Goal: Task Accomplishment & Management: Complete application form

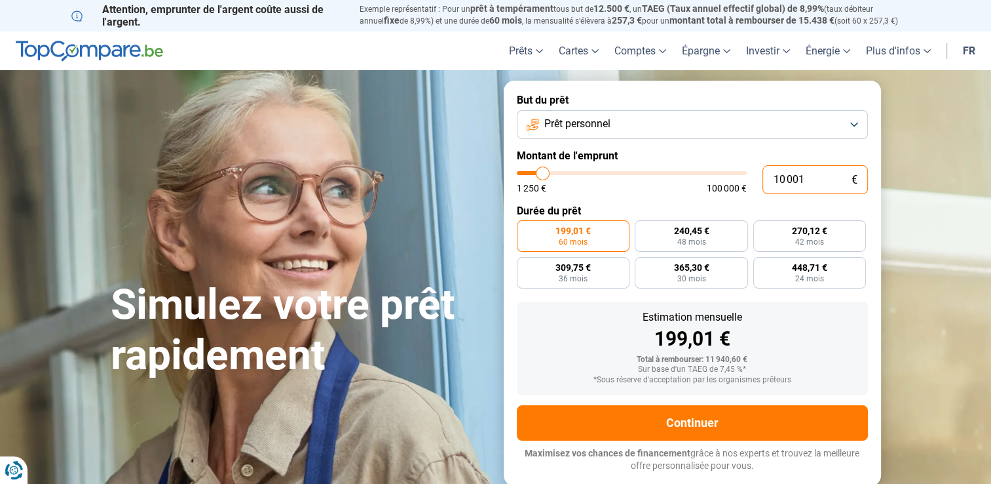
drag, startPoint x: 801, startPoint y: 176, endPoint x: 705, endPoint y: 185, distance: 96.8
click at [712, 187] on div "10 001 € 1 250 € 100 000 €" at bounding box center [692, 179] width 351 height 29
type input "1"
type input "1250"
type input "15"
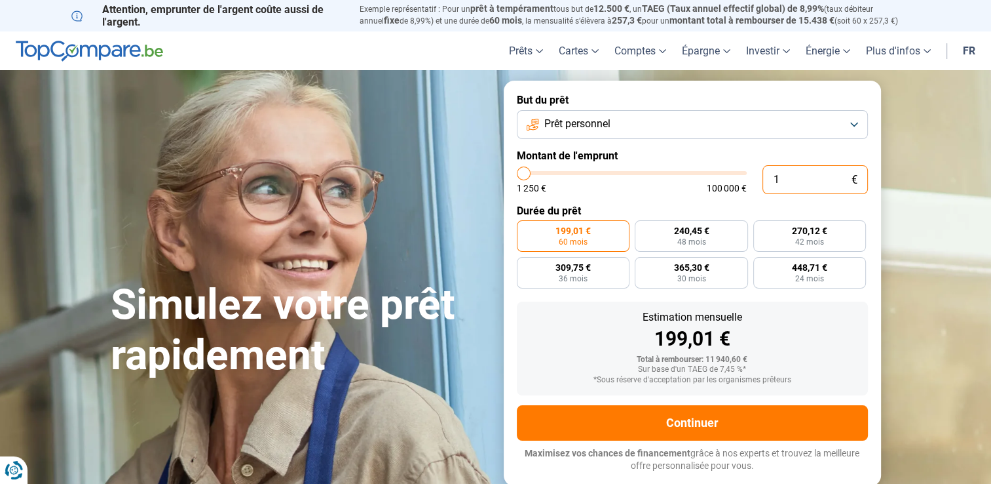
type input "1250"
type input "150"
type input "1250"
type input "1 500"
type input "1500"
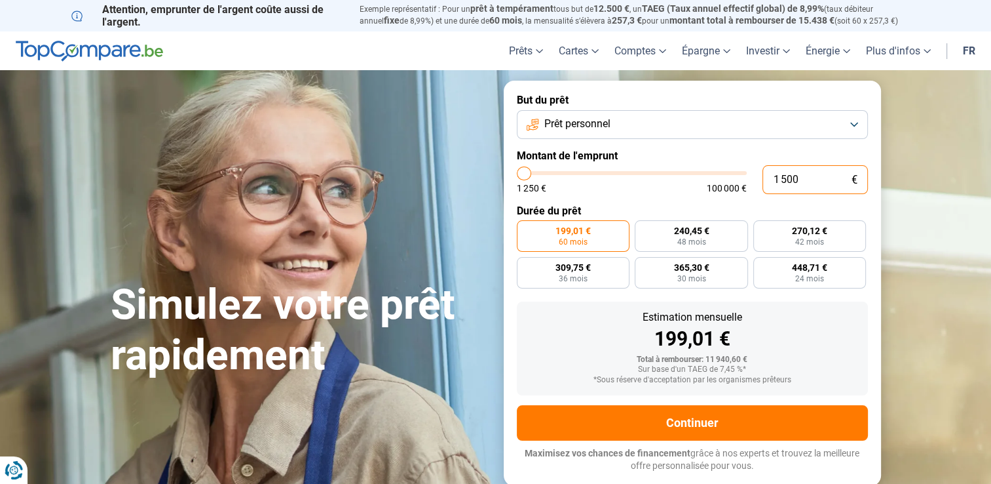
type input "15 000"
type input "15000"
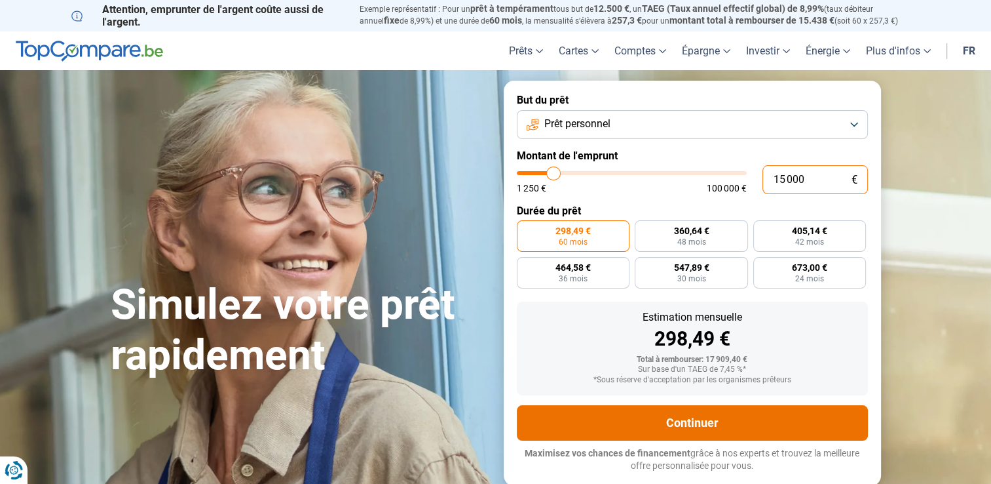
type input "15 000"
click at [718, 421] on button "Continuer" at bounding box center [692, 422] width 351 height 35
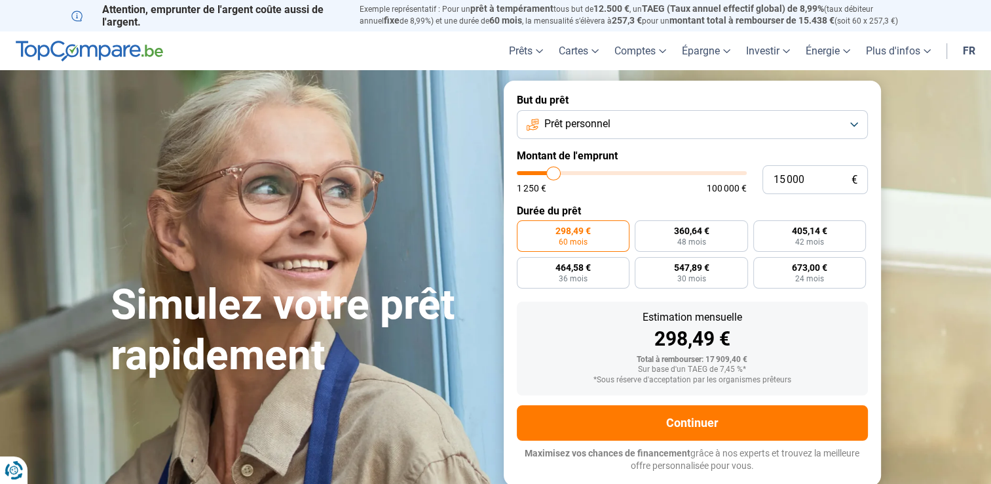
click at [862, 125] on button "Prêt personnel" at bounding box center [692, 124] width 351 height 29
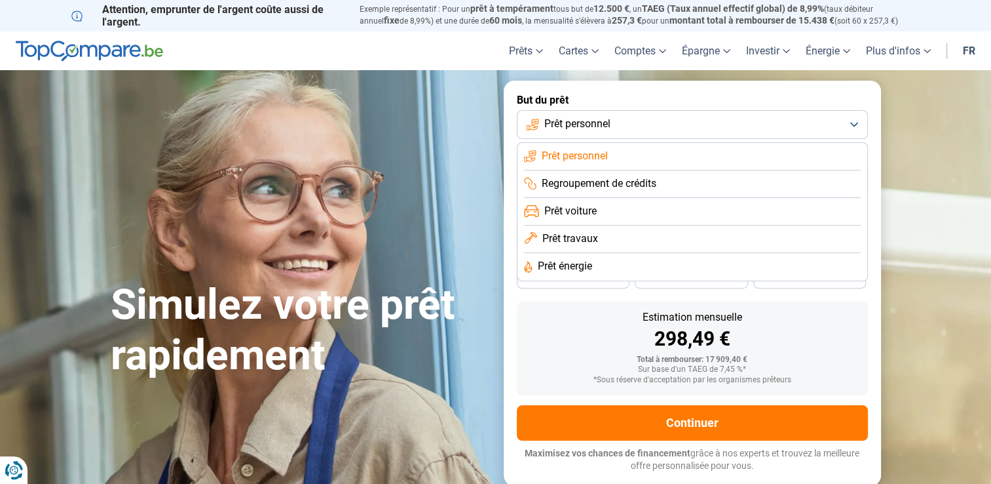
click at [959, 220] on section "Simulez votre prêt rapidement Simulez votre prêt rapidement But du prêt Prêt pe…" at bounding box center [495, 282] width 991 height 425
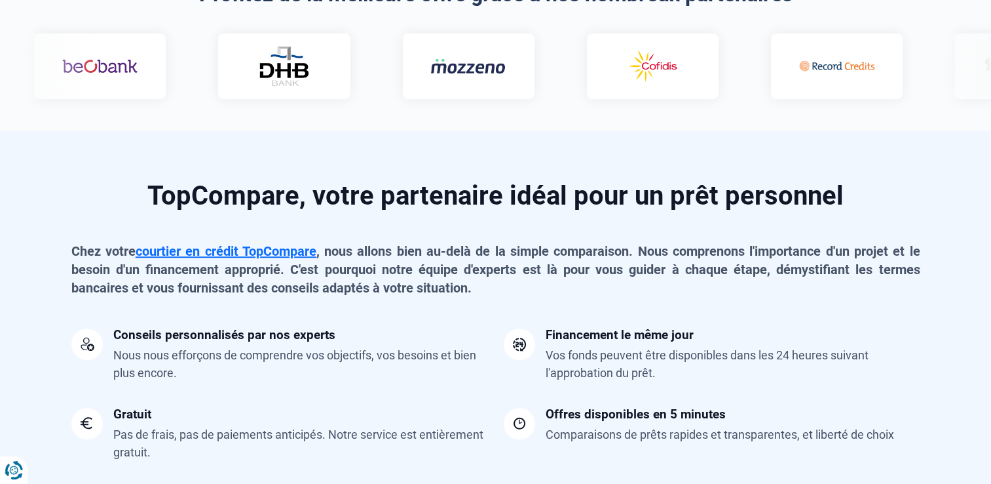
scroll to position [1114, 0]
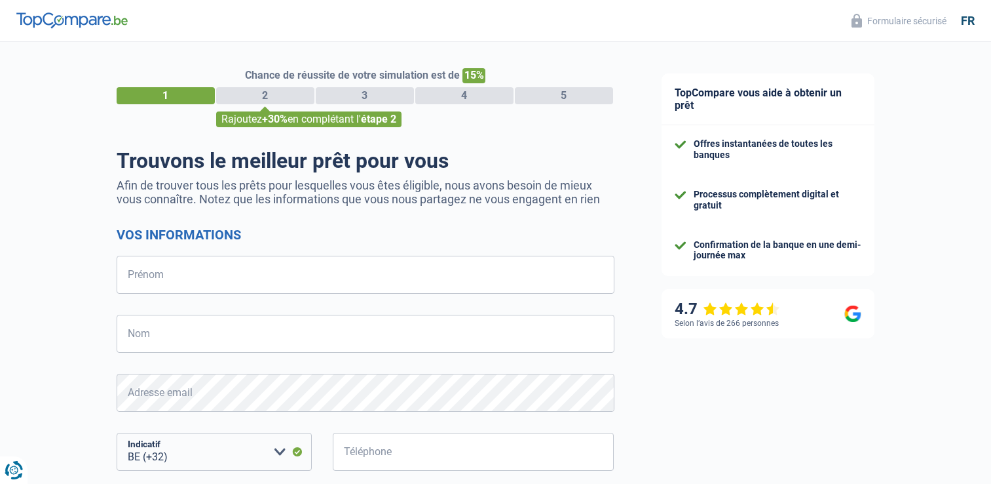
select select "32"
